Goal: Transaction & Acquisition: Purchase product/service

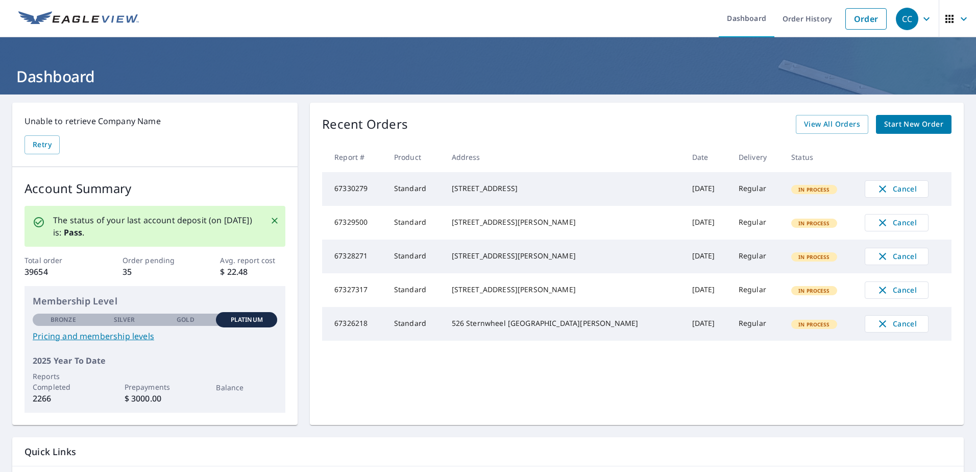
click at [902, 120] on span "Start New Order" at bounding box center [913, 124] width 59 height 13
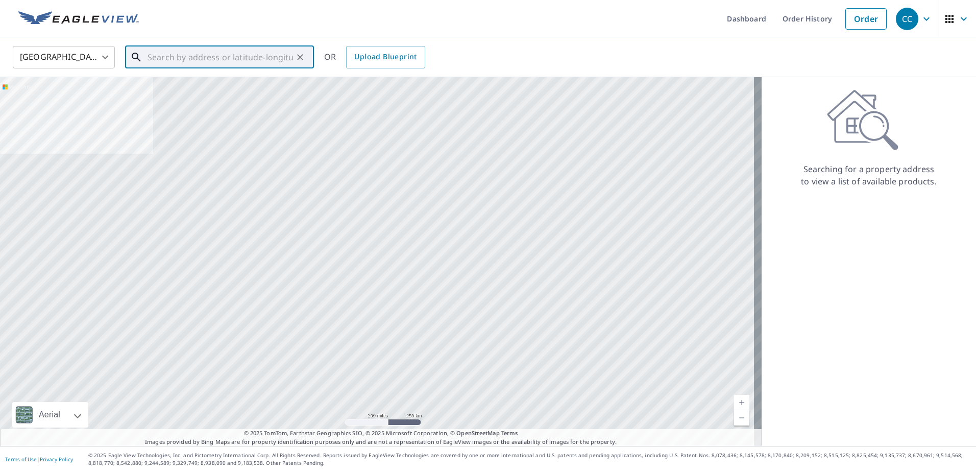
drag, startPoint x: 267, startPoint y: 46, endPoint x: 253, endPoint y: 61, distance: 20.2
click at [253, 61] on input "text" at bounding box center [221, 57] width 146 height 29
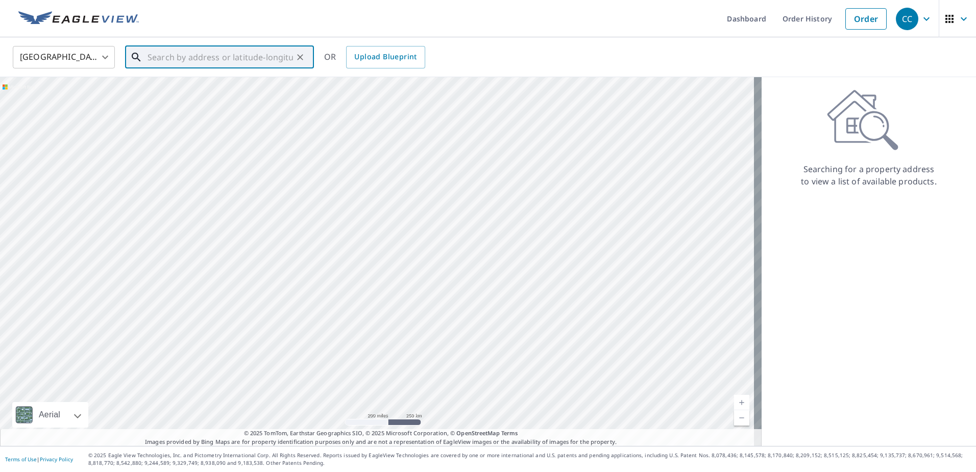
click at [253, 61] on input "text" at bounding box center [221, 57] width 146 height 29
paste input "[STREET_ADDRESS][PERSON_NAME]"
click at [186, 95] on p "[GEOGRAPHIC_DATA]" at bounding box center [226, 98] width 160 height 10
type input "[STREET_ADDRESS][PERSON_NAME]"
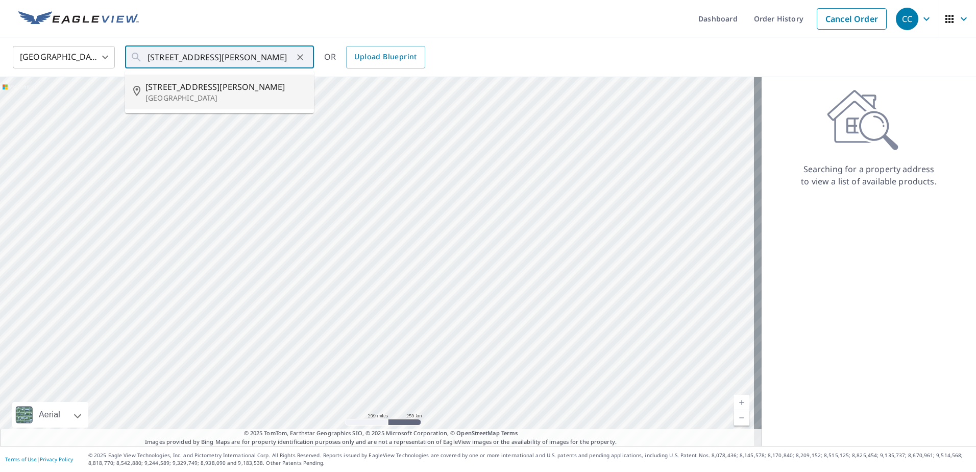
scroll to position [0, 0]
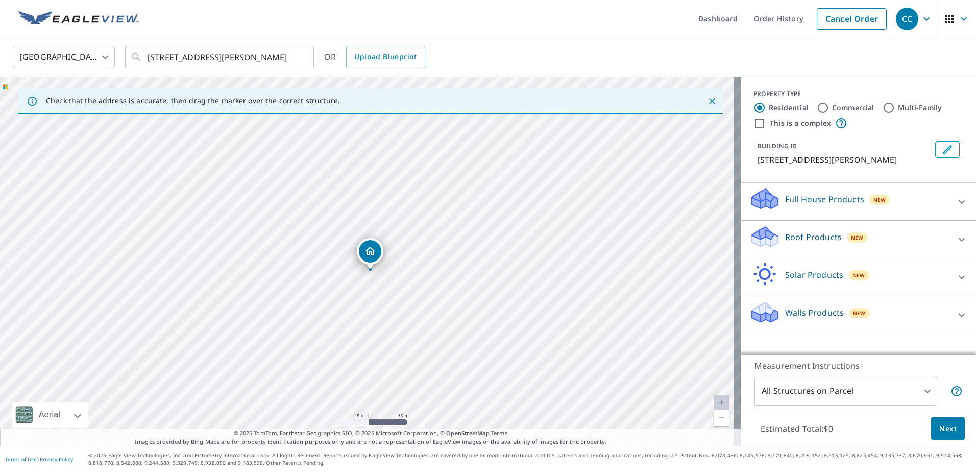
click at [793, 236] on p "Roof Products" at bounding box center [813, 237] width 57 height 12
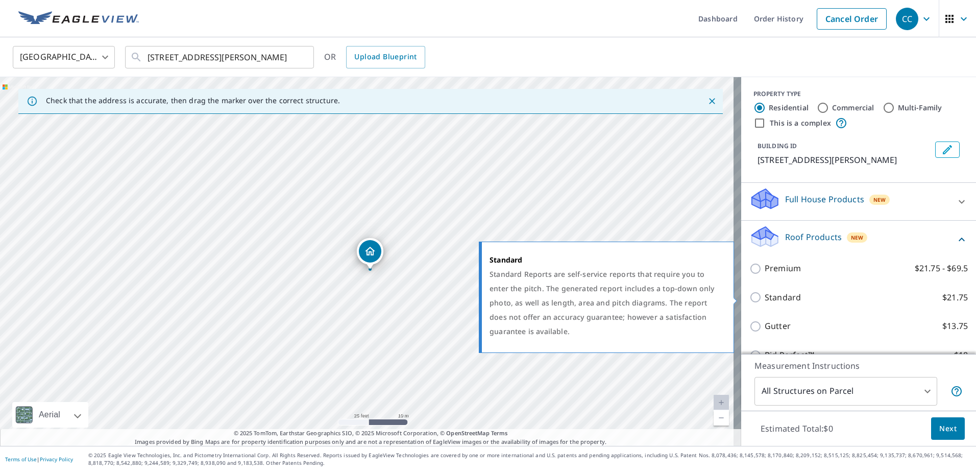
click at [782, 293] on p "Standard" at bounding box center [783, 297] width 36 height 13
click at [765, 293] on input "Standard $21.75" at bounding box center [757, 297] width 15 height 12
checkbox input "true"
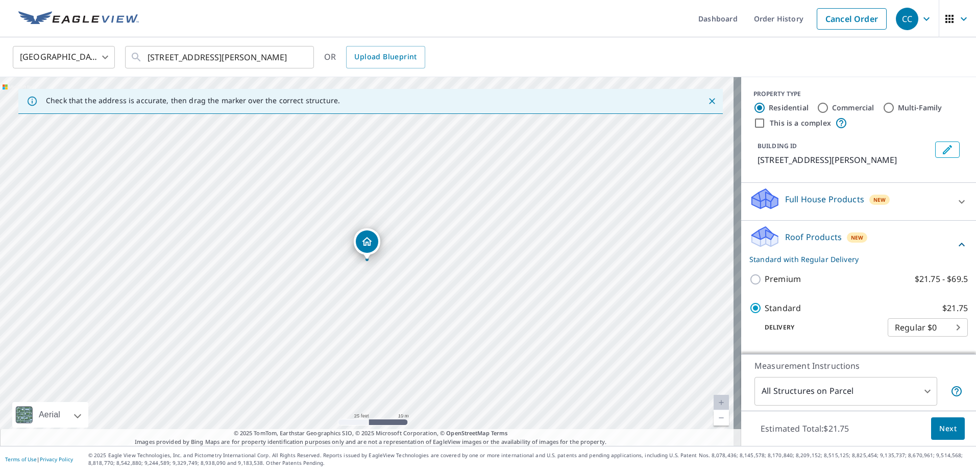
click at [952, 426] on button "Next" at bounding box center [948, 428] width 34 height 23
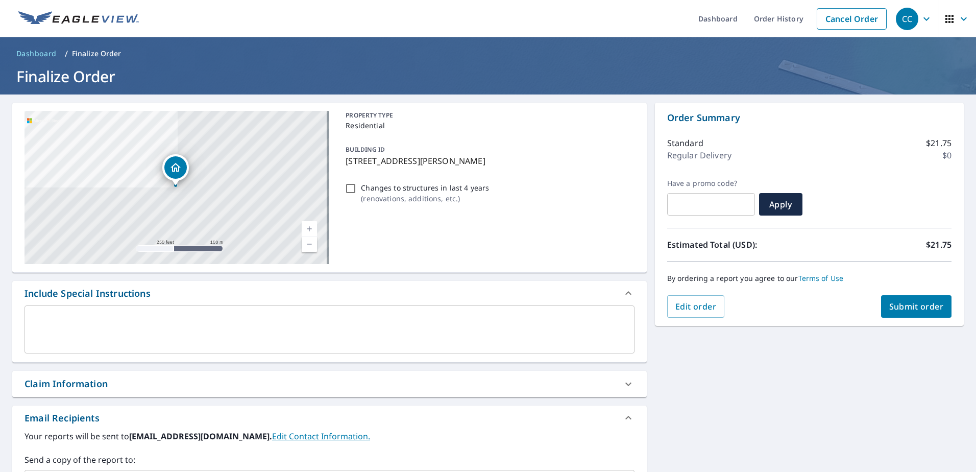
scroll to position [153, 0]
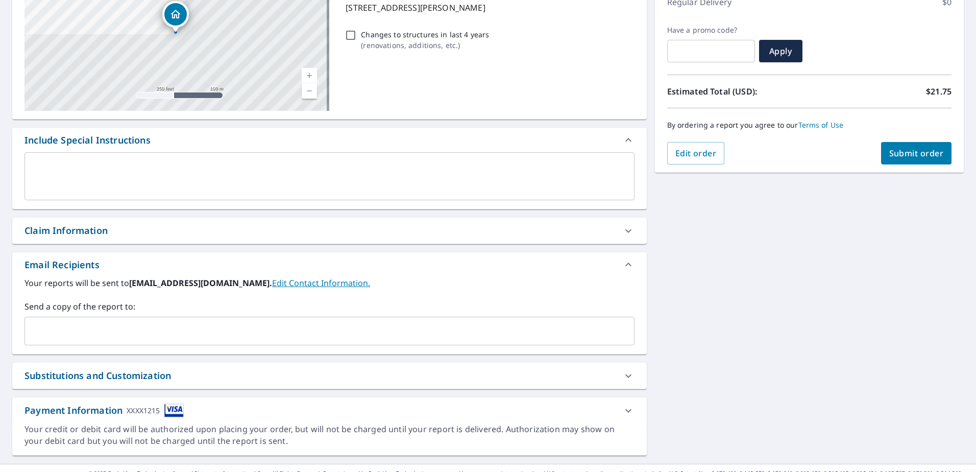
click at [94, 232] on div "Claim Information" at bounding box center [66, 231] width 83 height 14
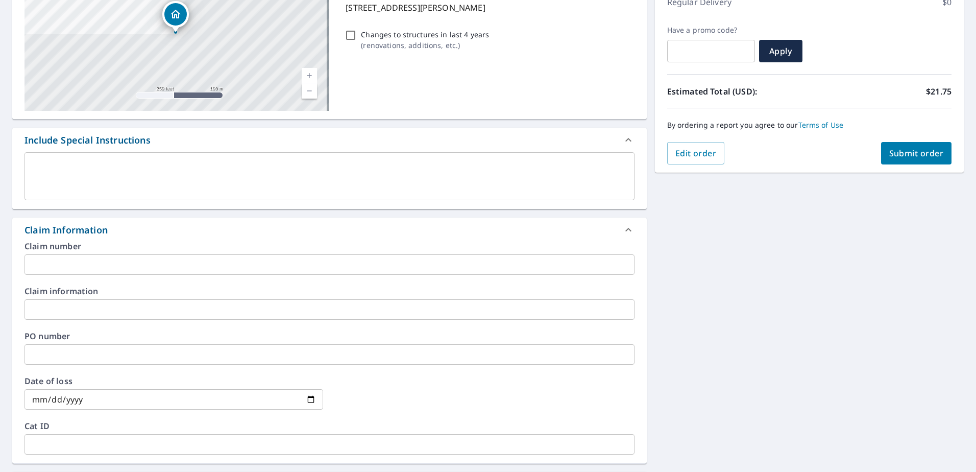
click at [77, 266] on input "text" at bounding box center [330, 264] width 610 height 20
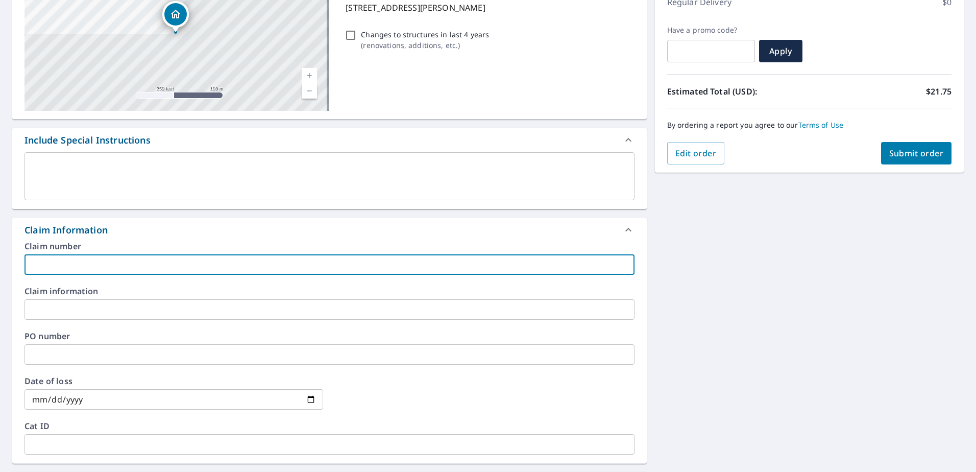
paste input "8158721"
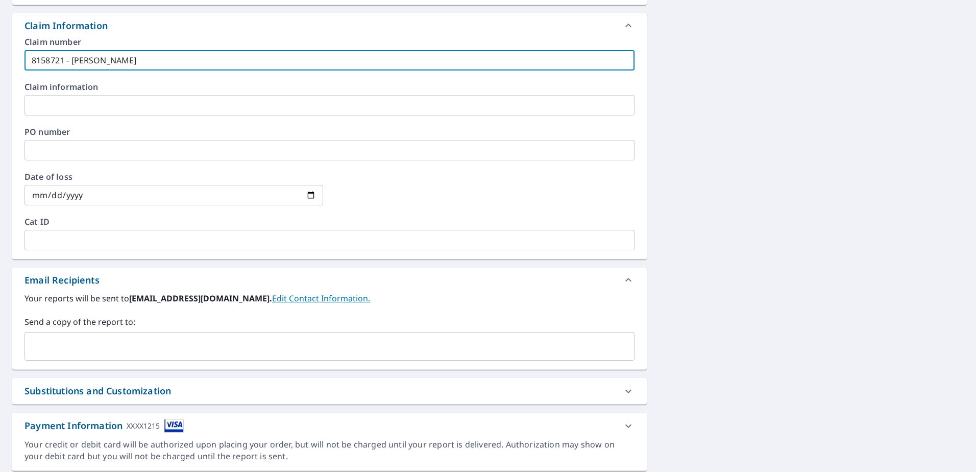
scroll to position [391, 0]
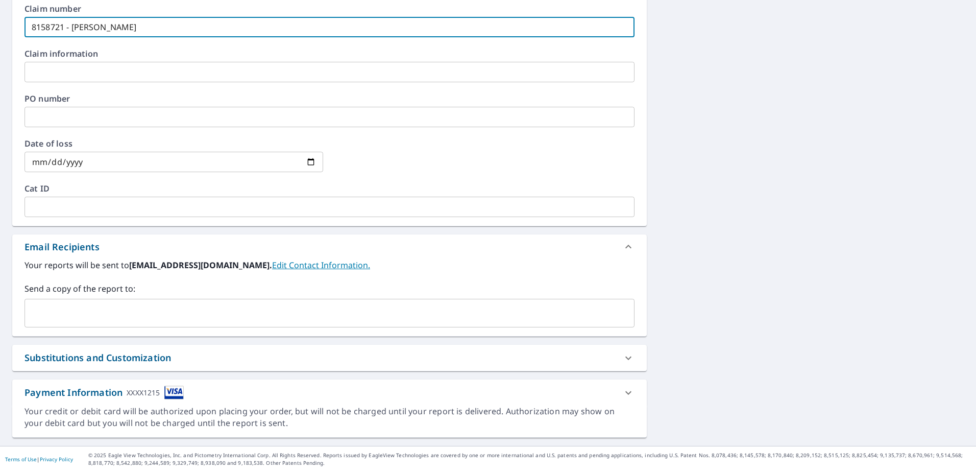
type input "8158721 - [PERSON_NAME]"
click at [91, 315] on input "text" at bounding box center [322, 312] width 586 height 19
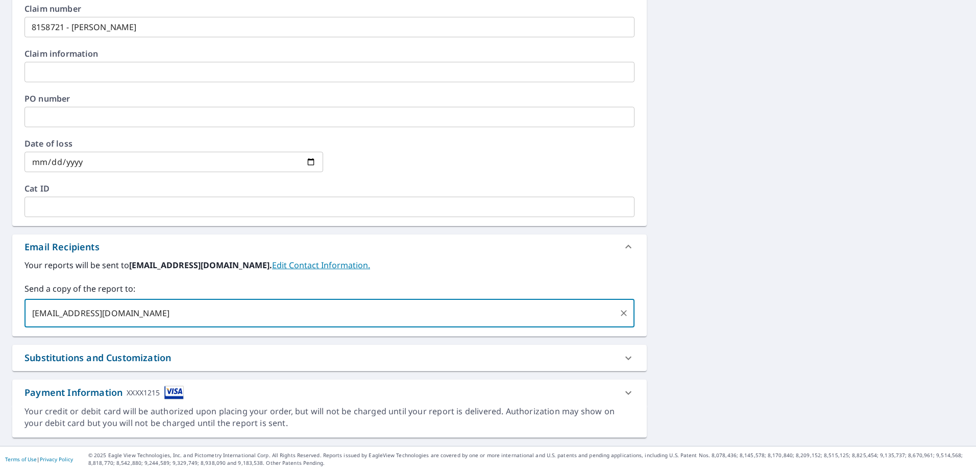
type input "[EMAIL_ADDRESS][DOMAIN_NAME]"
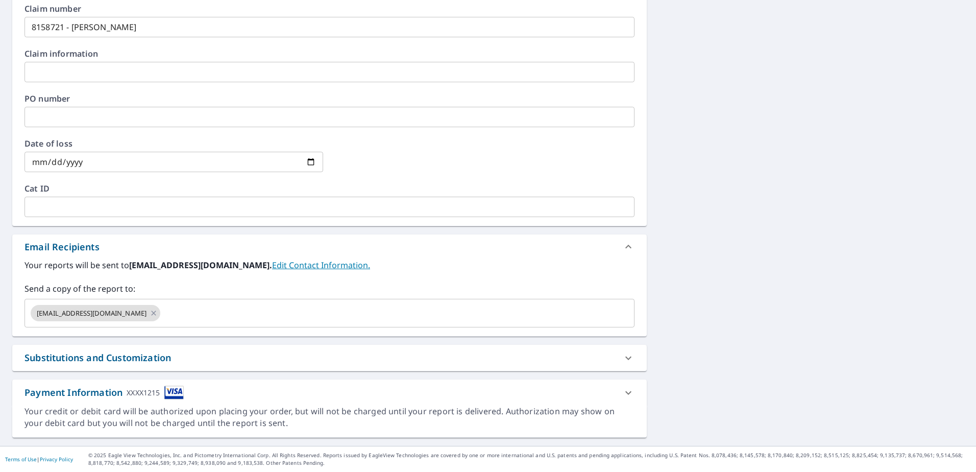
click at [826, 158] on div "[STREET_ADDRESS][PERSON_NAME] Aerial Road A standard road map Aerial A detailed…" at bounding box center [488, 75] width 976 height 742
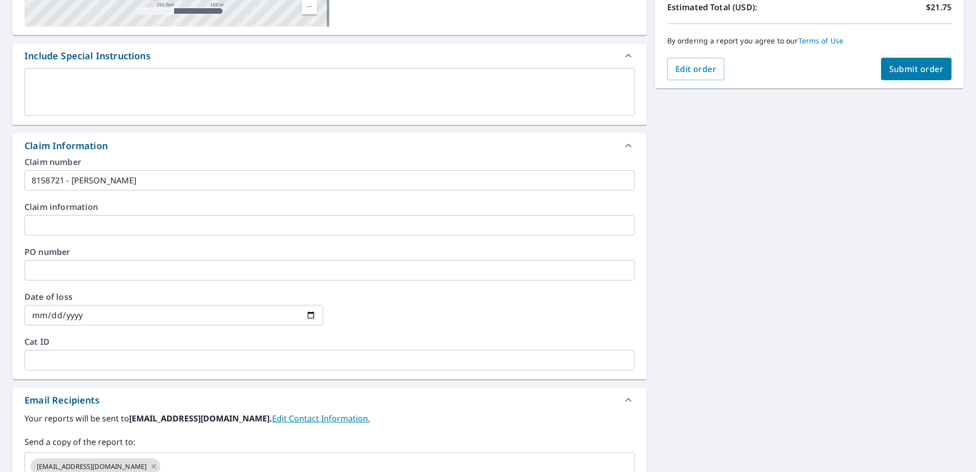
scroll to position [135, 0]
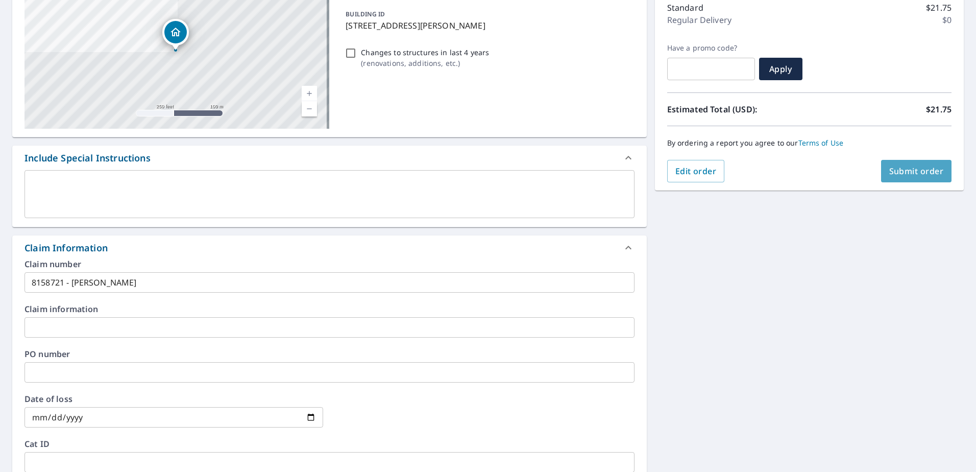
click at [903, 162] on button "Submit order" at bounding box center [916, 171] width 71 height 22
